Goal: Task Accomplishment & Management: Complete application form

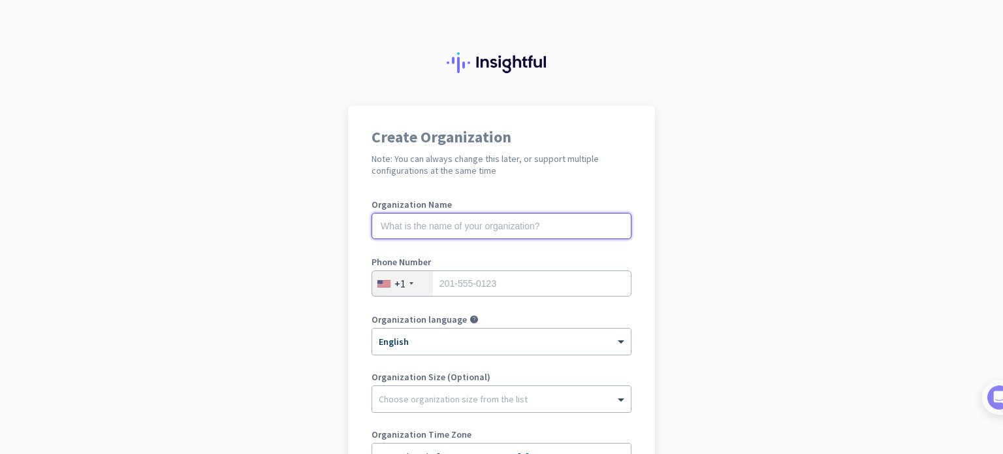
click at [501, 232] on input "text" at bounding box center [501, 226] width 260 height 26
type input "Mercor"
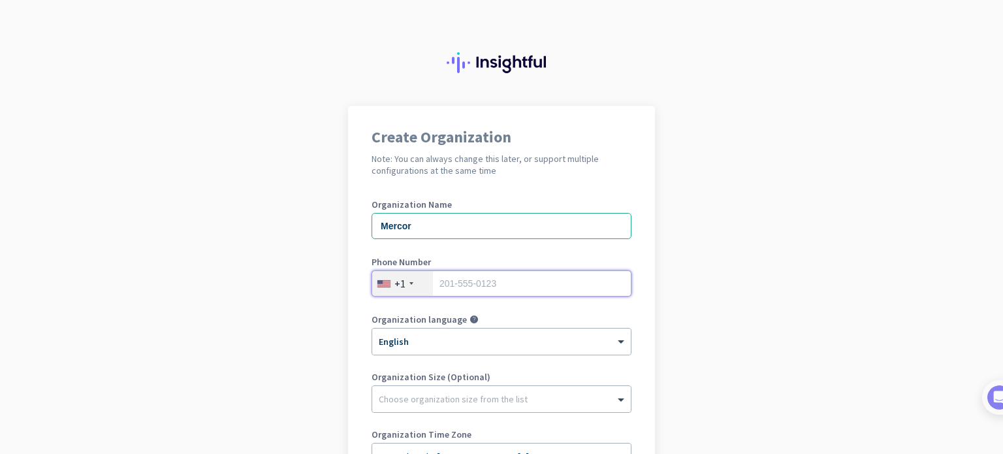
click at [530, 289] on input "tel" at bounding box center [501, 283] width 260 height 26
type input "8018244914"
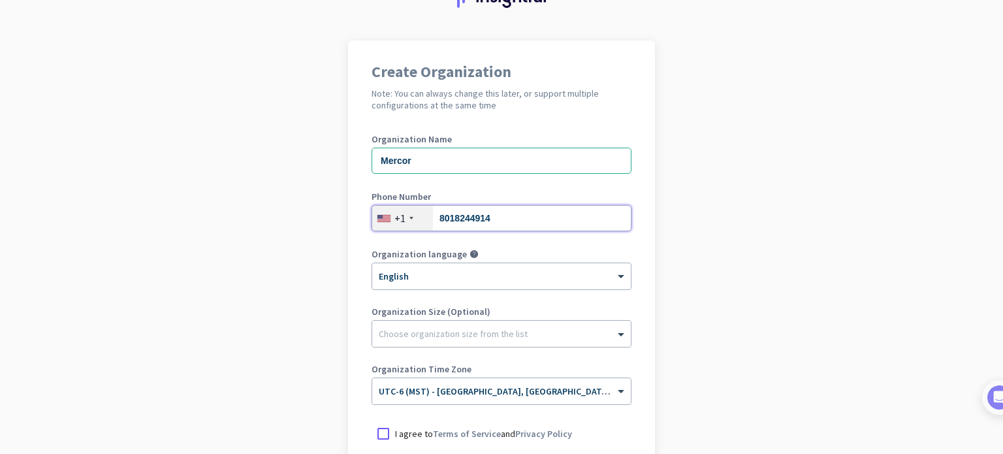
scroll to position [131, 0]
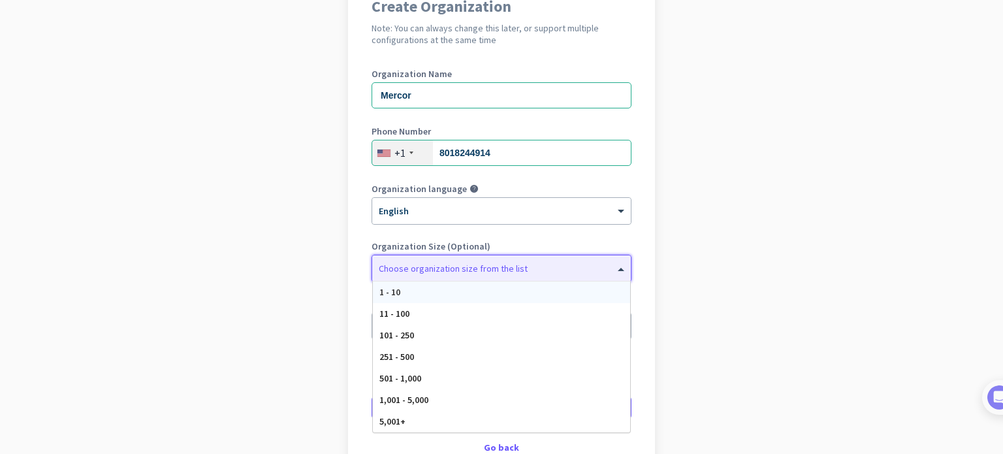
click at [551, 266] on div at bounding box center [501, 265] width 259 height 13
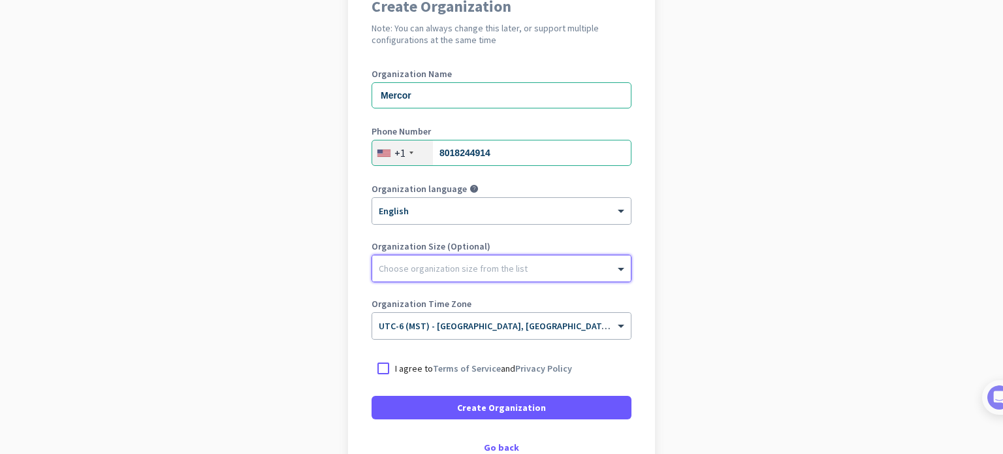
scroll to position [196, 0]
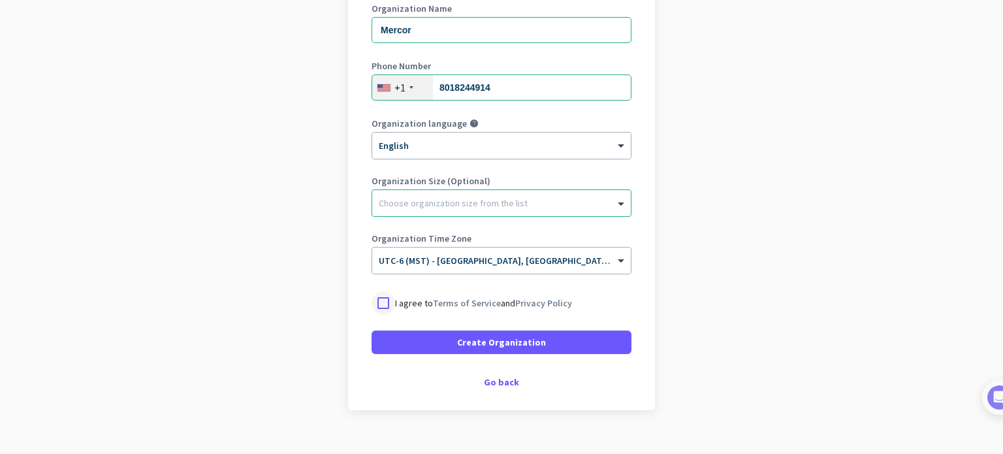
click at [376, 304] on div at bounding box center [383, 303] width 24 height 24
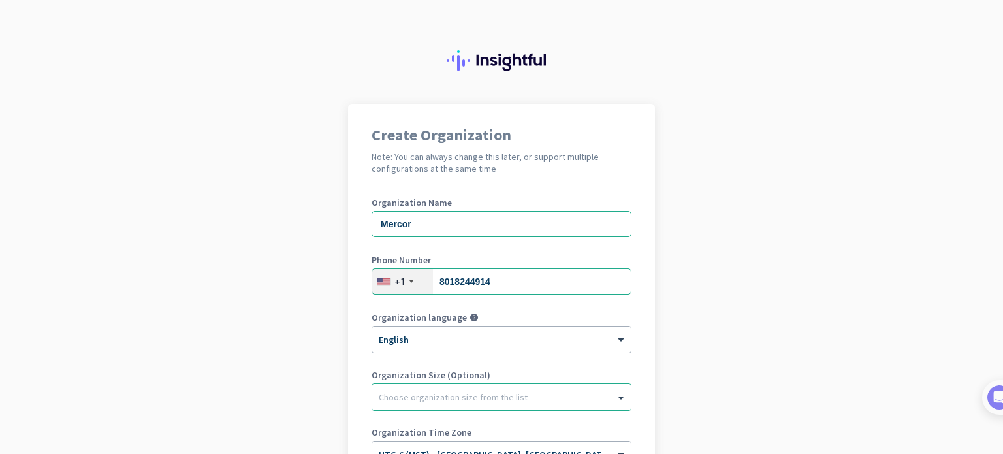
scroll to position [0, 0]
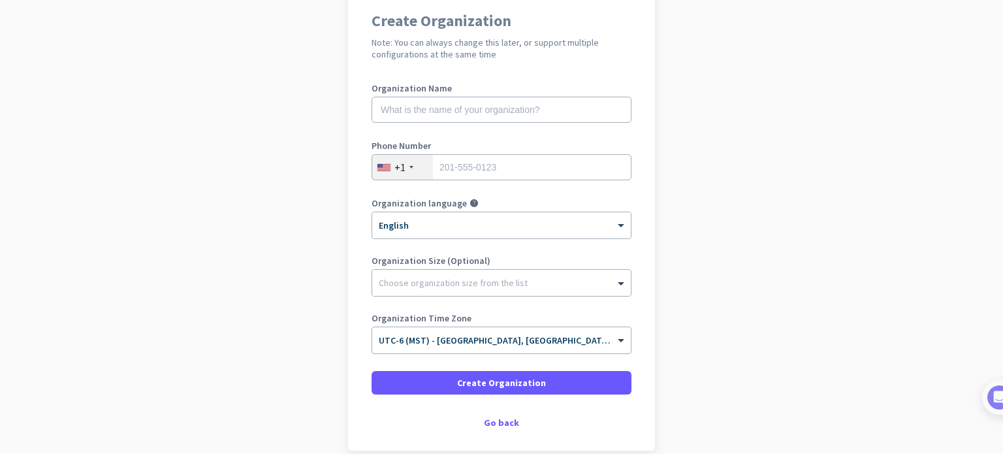
scroll to position [131, 0]
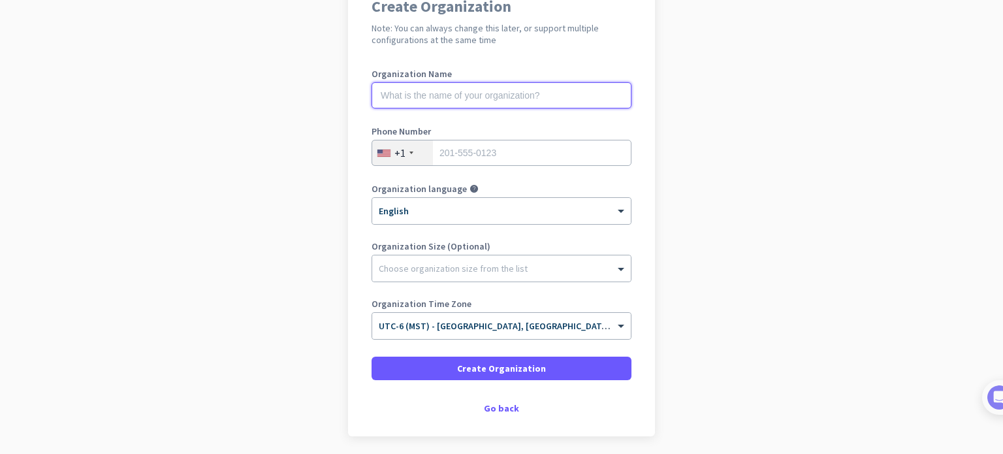
click at [462, 93] on input "text" at bounding box center [501, 95] width 260 height 26
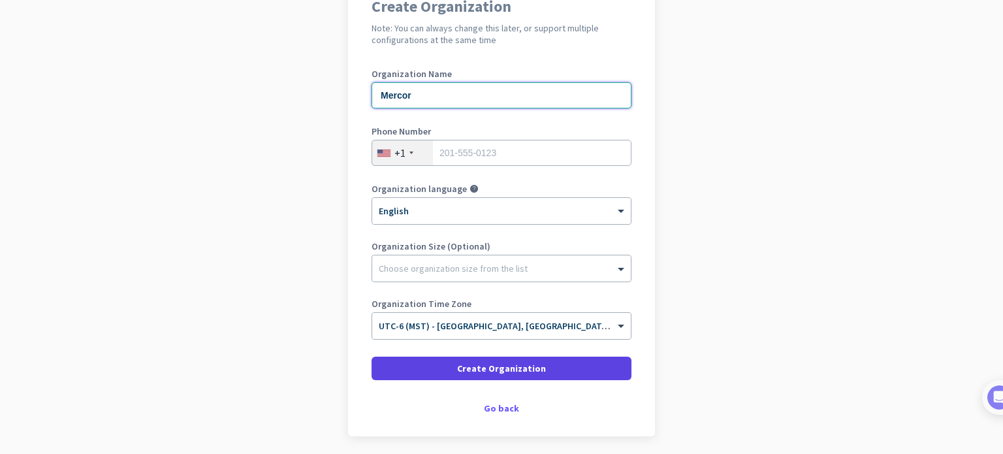
type input "Mercor"
click at [528, 367] on span "Create Organization" at bounding box center [501, 368] width 89 height 13
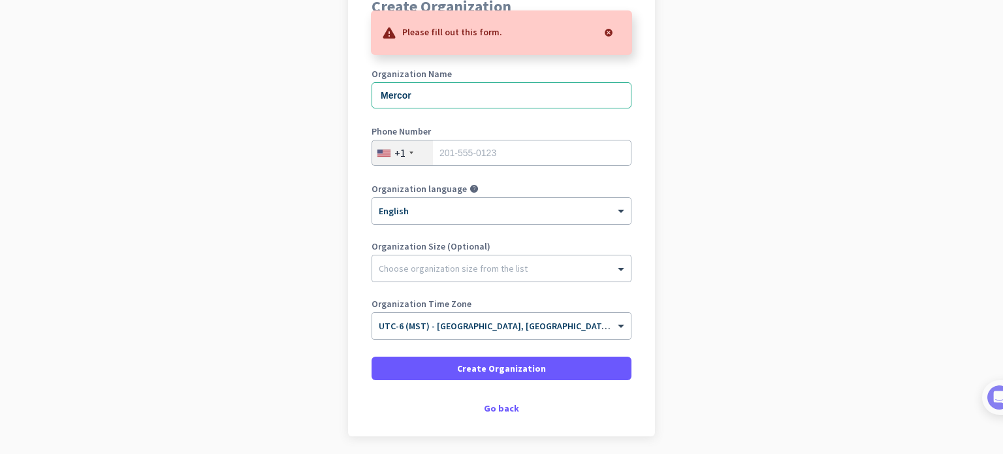
click at [639, 122] on div "Create Organization Note: You can always change this later, or support multiple…" at bounding box center [501, 205] width 307 height 461
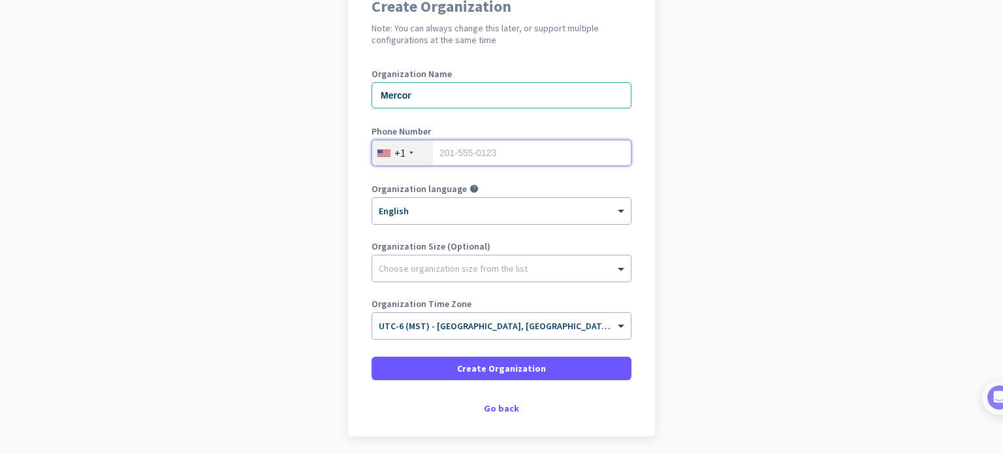
click at [541, 155] on input "tel" at bounding box center [501, 153] width 260 height 26
type input "8018244914"
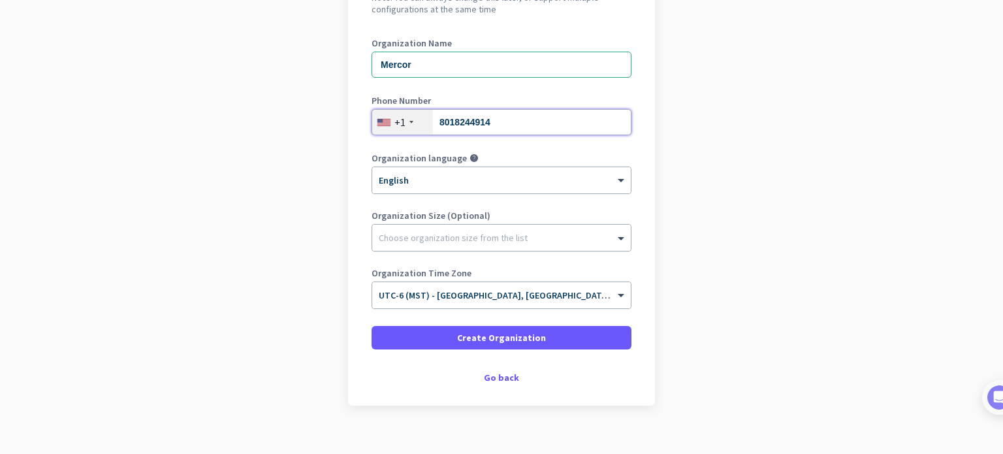
scroll to position [178, 0]
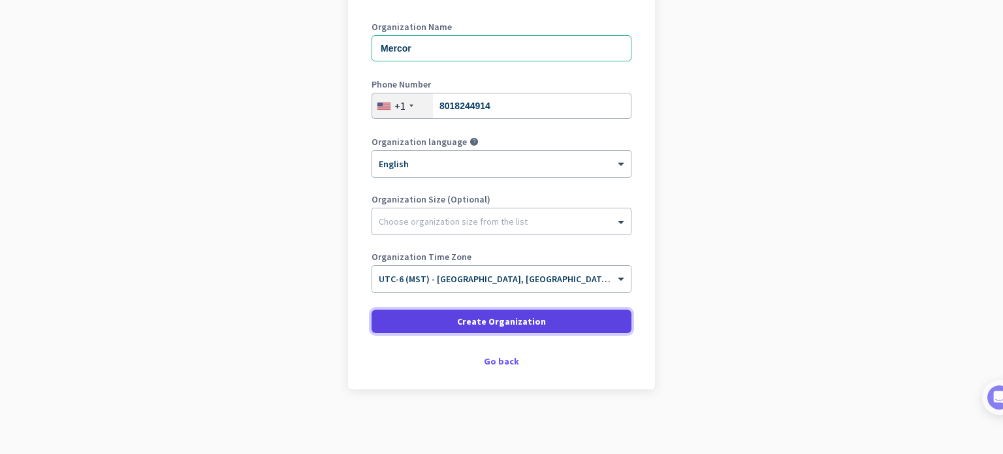
click at [542, 322] on span at bounding box center [501, 321] width 260 height 31
